Goal: Task Accomplishment & Management: Complete application form

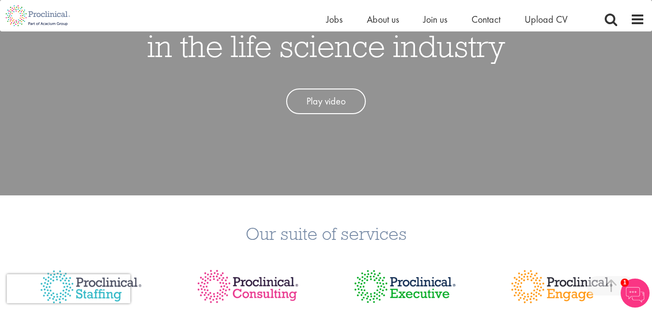
scroll to position [145, 0]
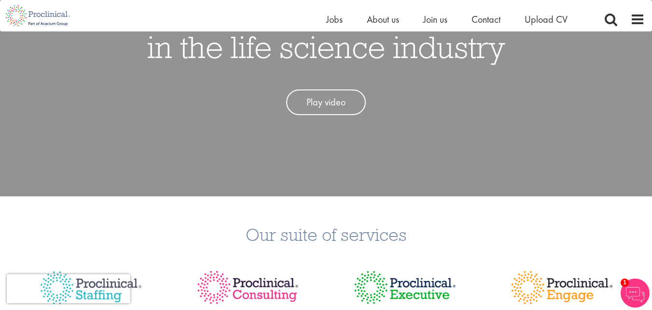
click at [548, 6] on div "Home Jobs About us Join us Contact Upload CV" at bounding box center [322, 15] width 645 height 31
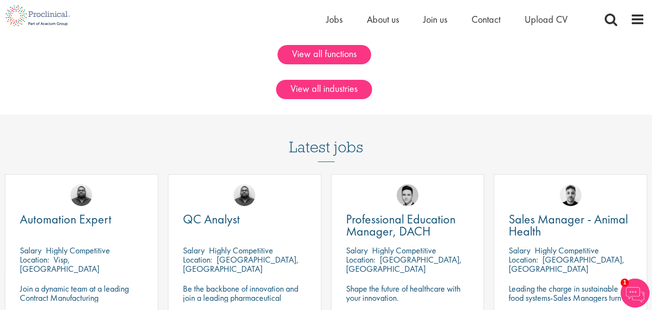
scroll to position [821, 0]
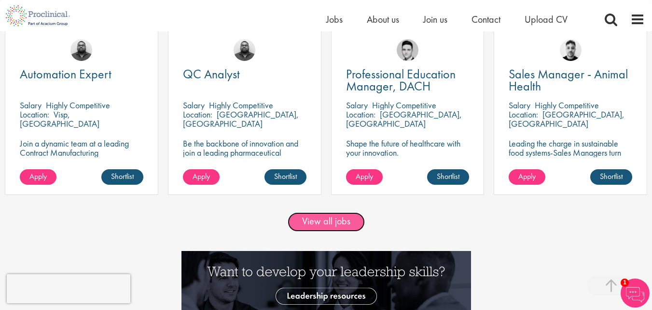
click at [349, 225] on link "View all jobs" at bounding box center [326, 221] width 77 height 19
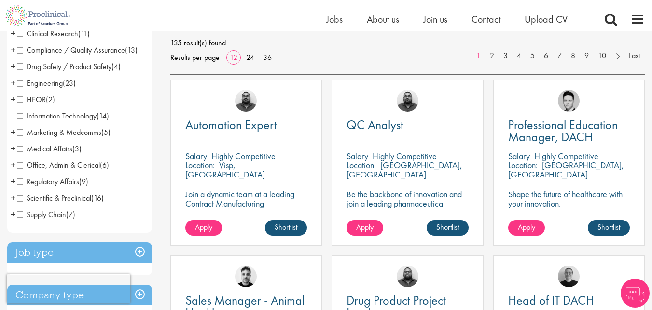
scroll to position [145, 0]
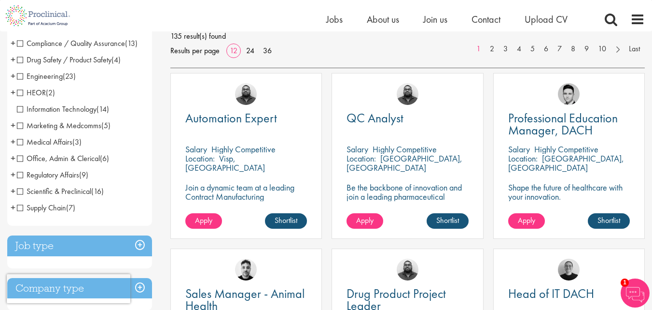
click at [23, 57] on span "Drug Safety / Product Safety" at bounding box center [64, 60] width 95 height 10
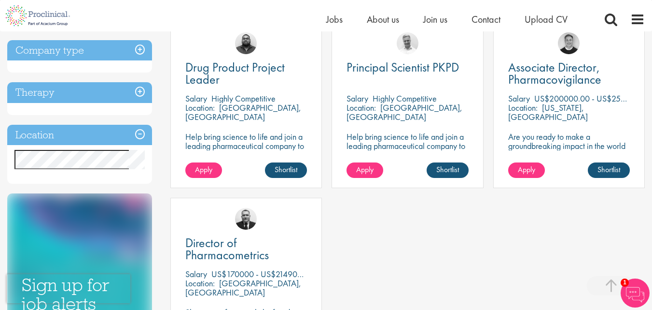
scroll to position [193, 0]
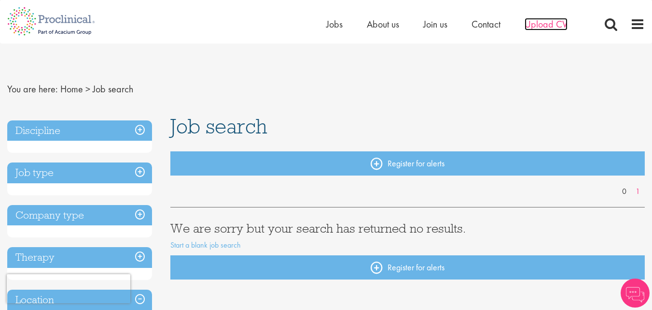
click at [539, 26] on span "Upload CV" at bounding box center [546, 24] width 43 height 13
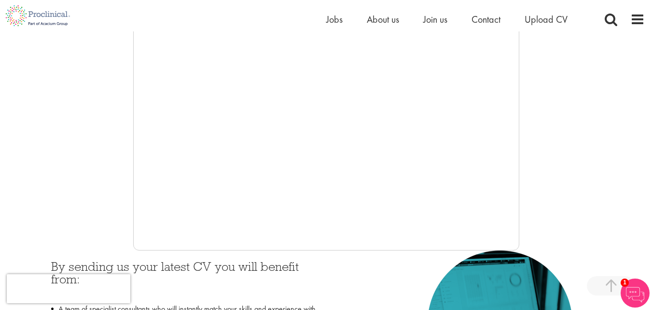
scroll to position [241, 0]
